Goal: Obtain resource: Download file/media

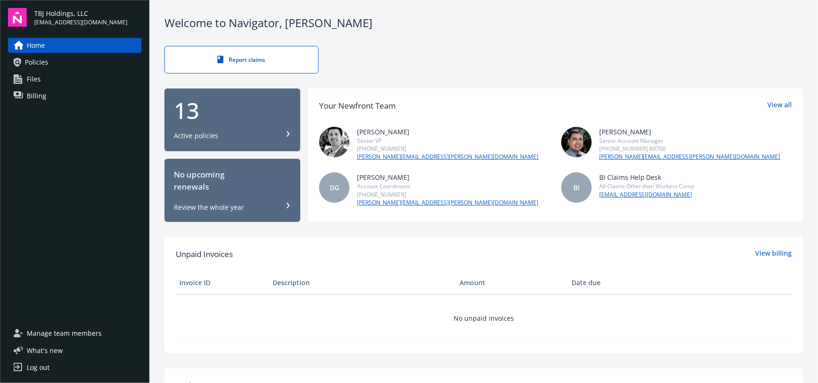
click at [210, 120] on div "13" at bounding box center [232, 110] width 117 height 22
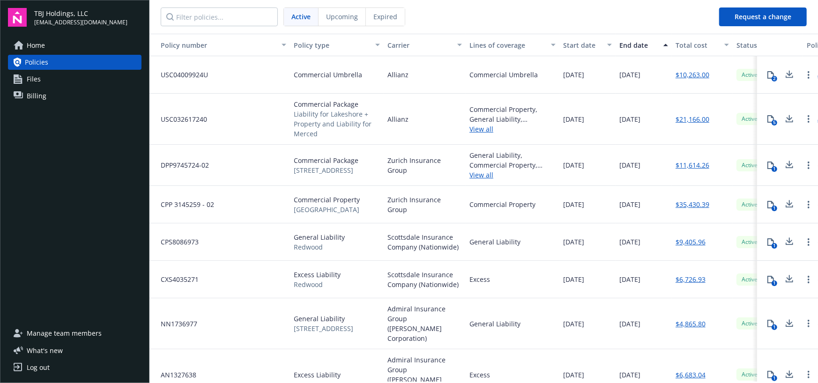
click at [380, 12] on span "Expired" at bounding box center [385, 17] width 24 height 10
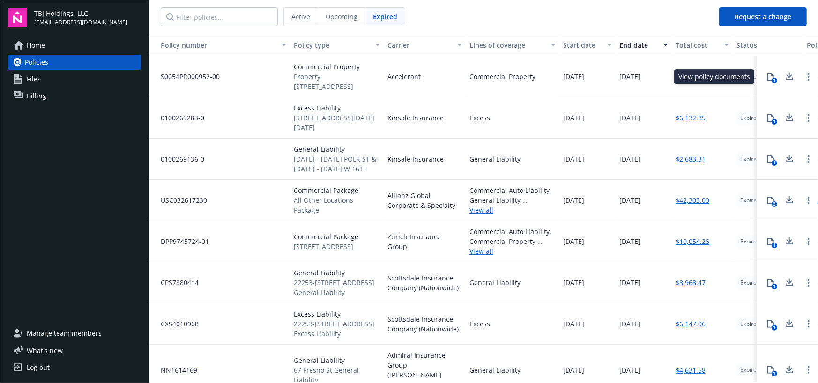
click at [767, 77] on icon at bounding box center [770, 76] width 7 height 7
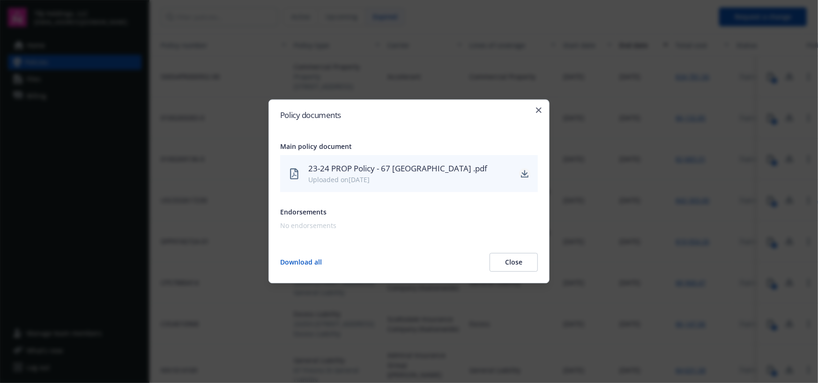
click at [525, 175] on icon "download" at bounding box center [524, 173] width 7 height 7
